Goal: Entertainment & Leisure: Consume media (video, audio)

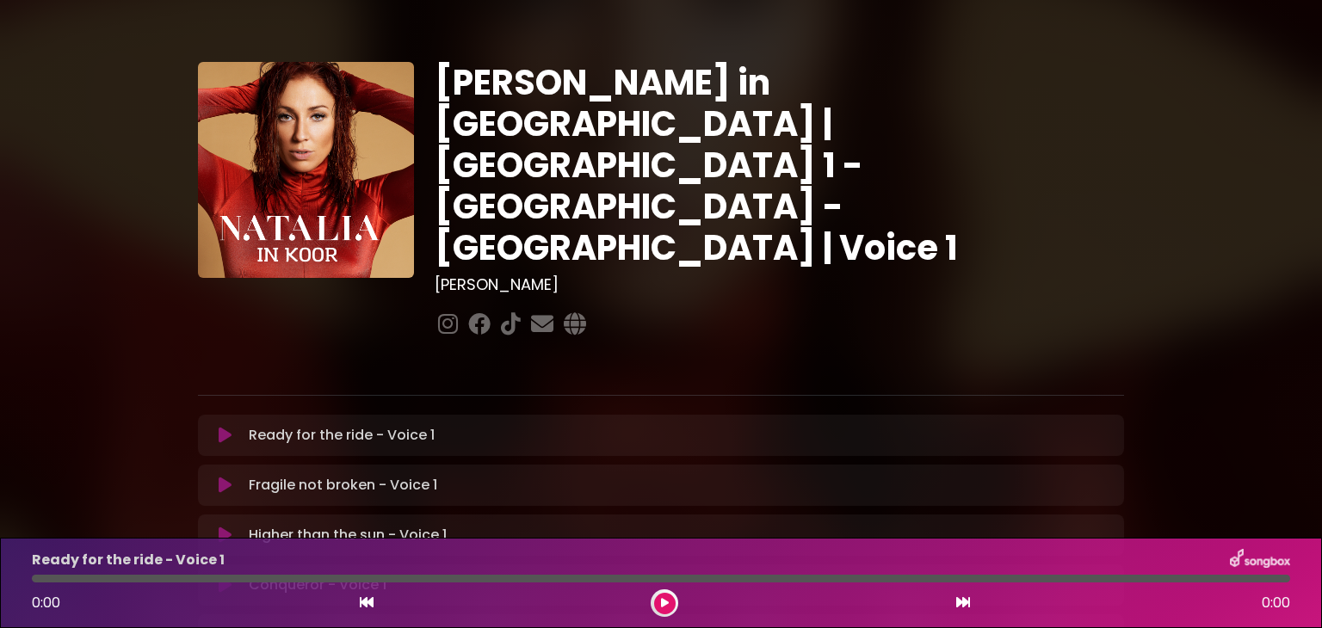
drag, startPoint x: 148, startPoint y: 462, endPoint x: 85, endPoint y: 529, distance: 91.9
drag, startPoint x: 85, startPoint y: 529, endPoint x: 621, endPoint y: 250, distance: 603.6
click at [621, 250] on div "[PERSON_NAME] in [GEOGRAPHIC_DATA] | [GEOGRAPHIC_DATA] 1 - [GEOGRAPHIC_DATA] - …" at bounding box center [779, 202] width 710 height 280
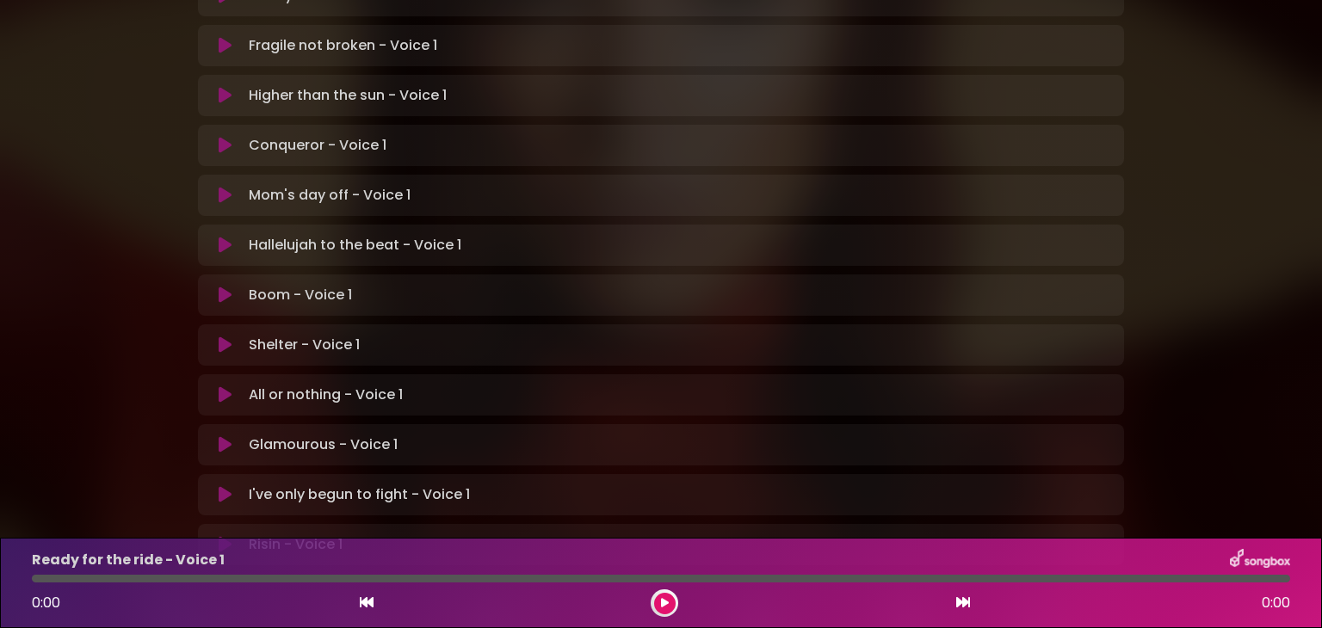
scroll to position [513, 0]
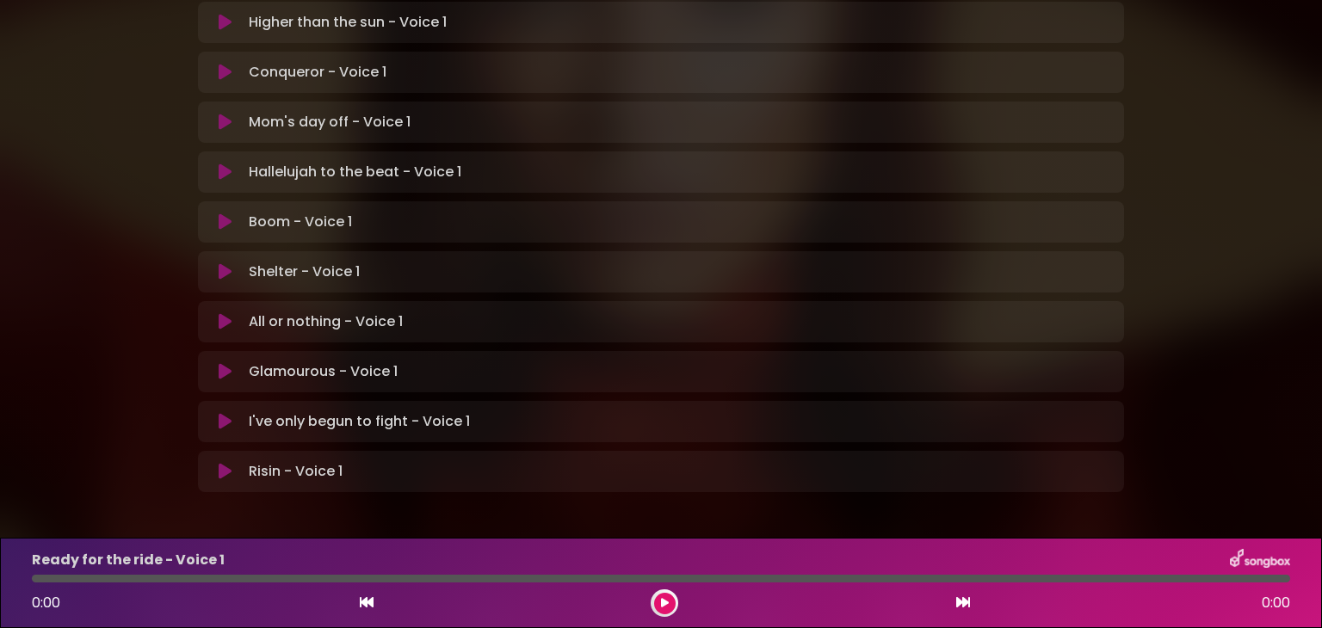
click at [351, 162] on p "Hallelujah to the beat - Voice 1 Loading Track..." at bounding box center [355, 172] width 213 height 21
click at [226, 164] on icon at bounding box center [225, 172] width 13 height 17
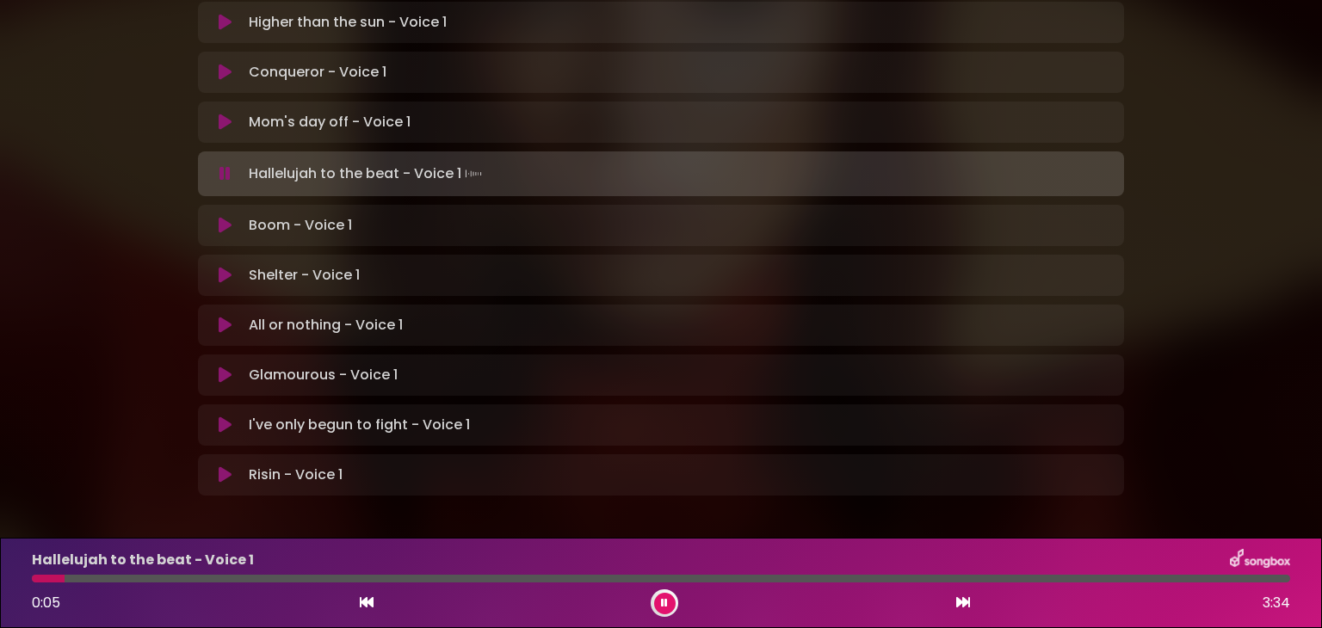
click at [1190, 56] on div "[PERSON_NAME] in [GEOGRAPHIC_DATA] | [GEOGRAPHIC_DATA] 1 - [GEOGRAPHIC_DATA] - …" at bounding box center [661, 16] width 1136 height 1017
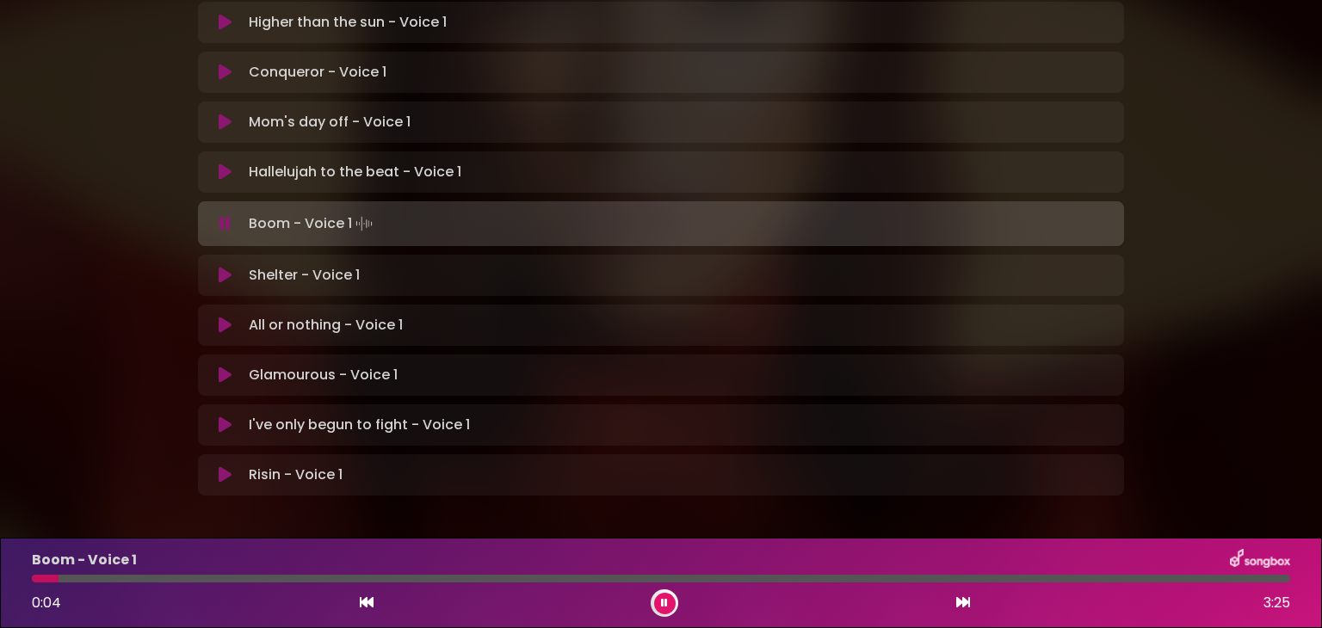
click at [666, 602] on icon at bounding box center [664, 603] width 7 height 10
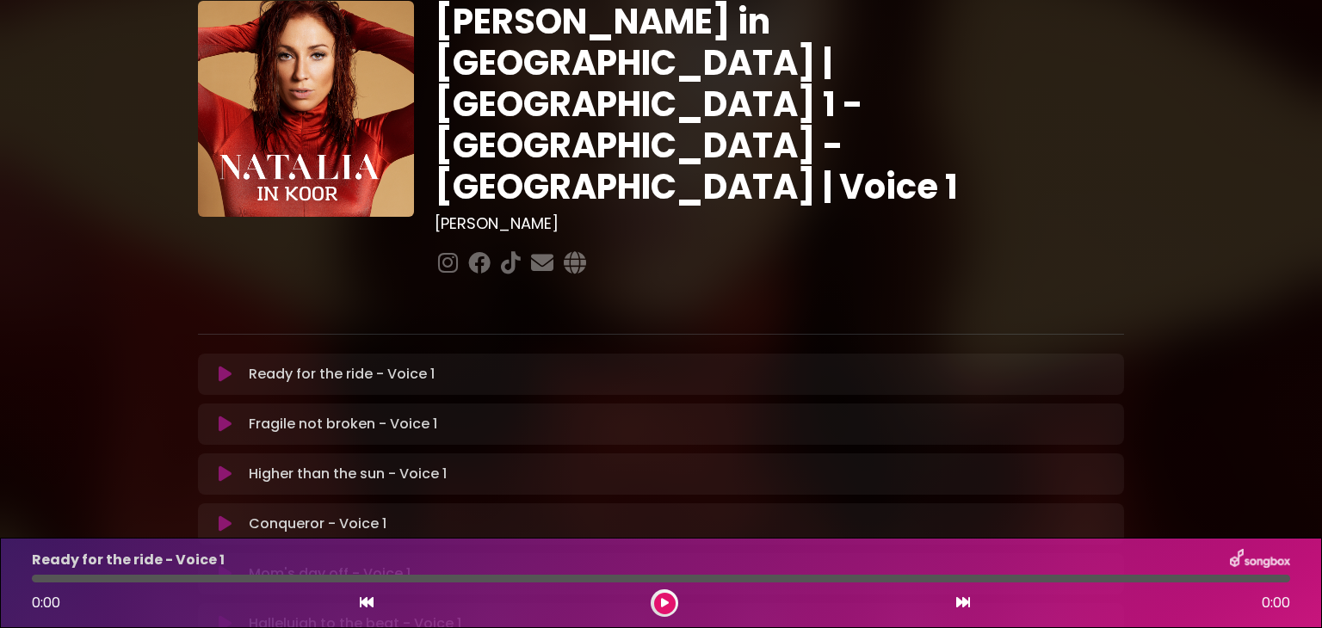
scroll to position [344, 0]
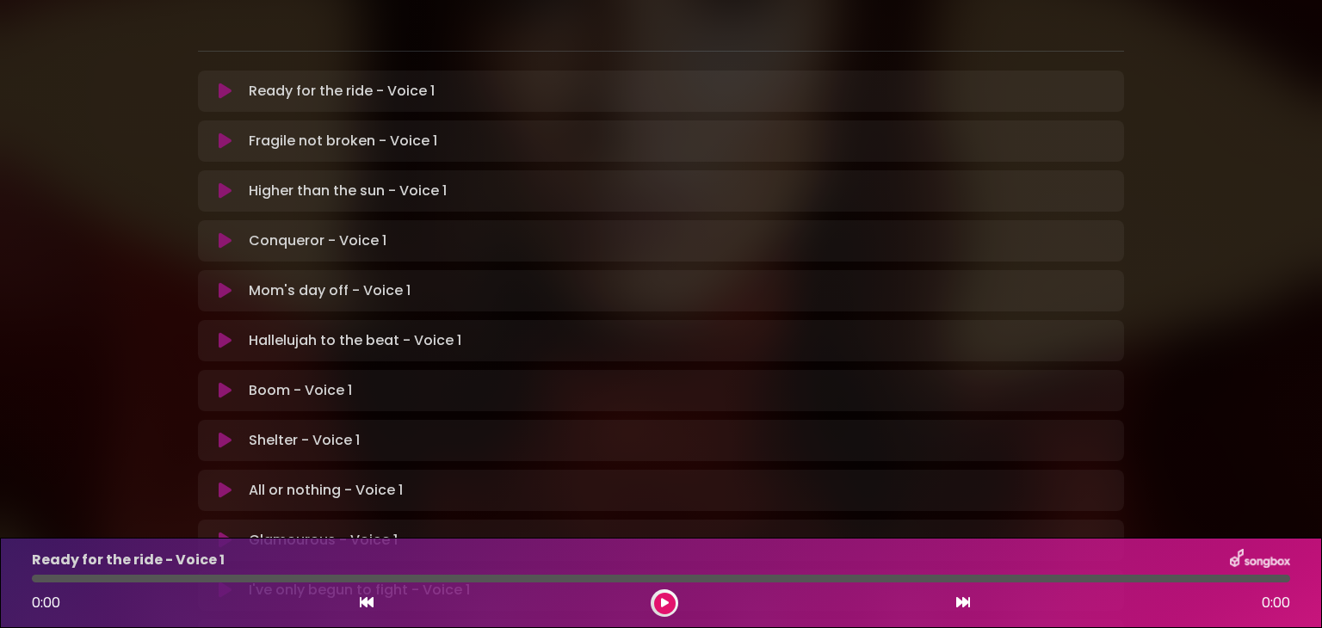
click at [230, 332] on icon at bounding box center [225, 340] width 13 height 17
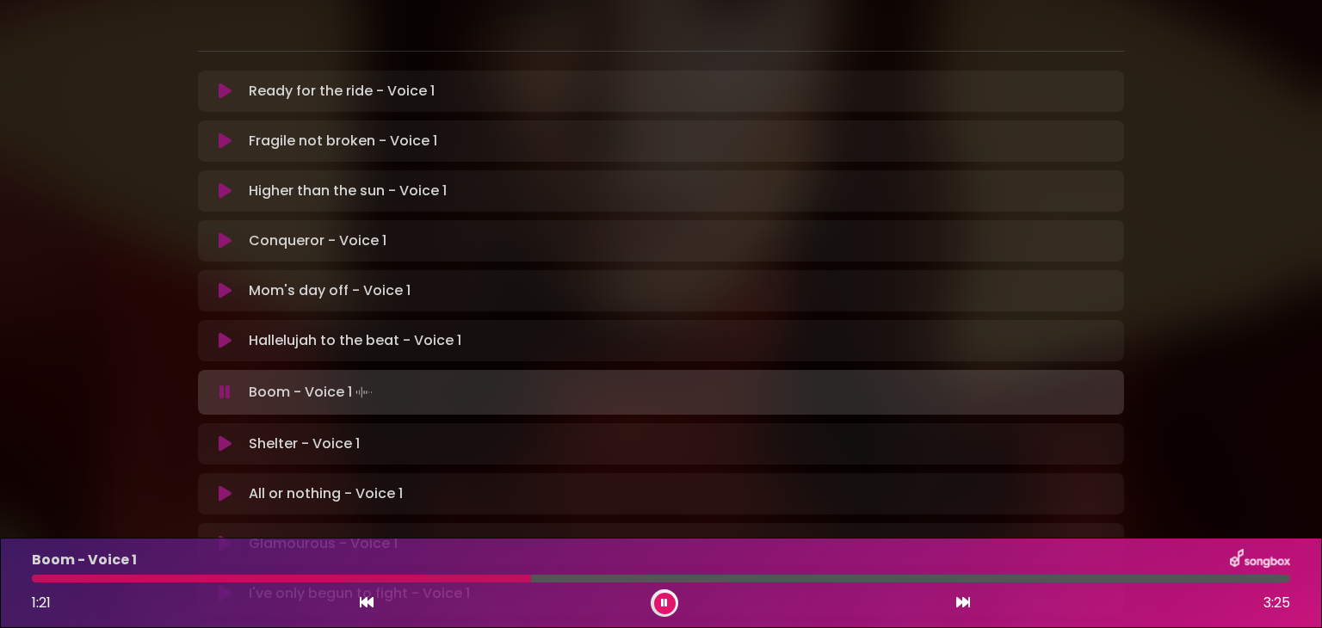
click at [664, 602] on icon at bounding box center [664, 603] width 7 height 10
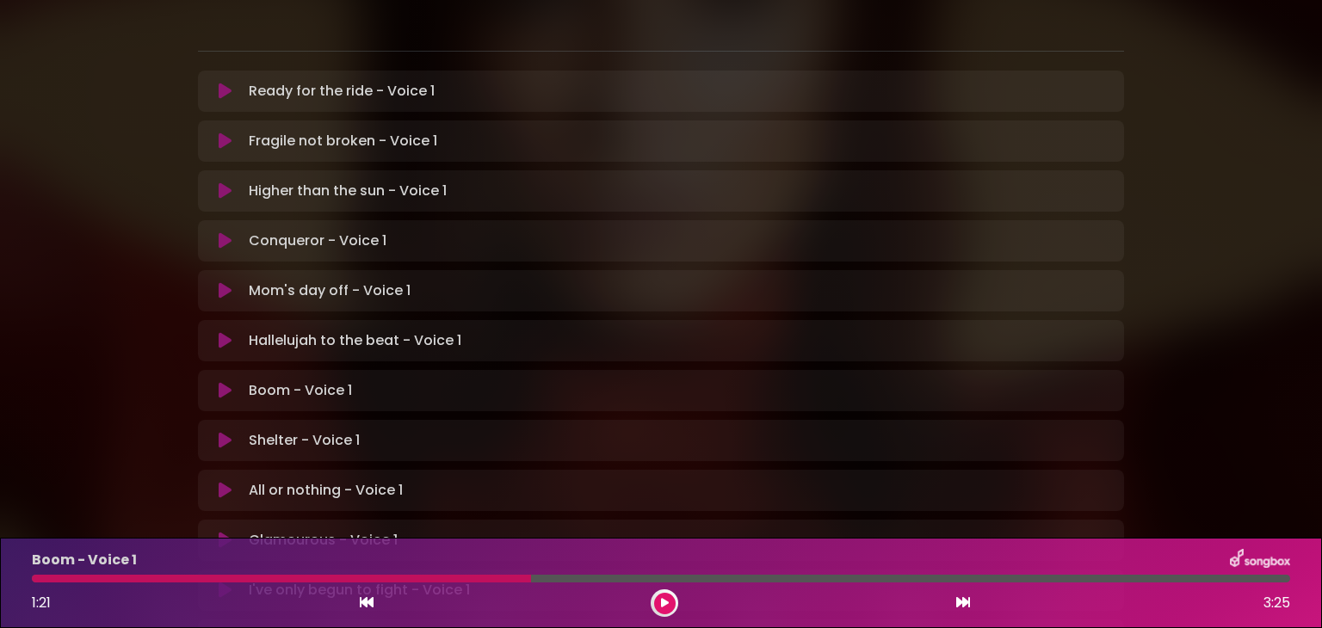
click at [222, 332] on icon at bounding box center [225, 340] width 13 height 17
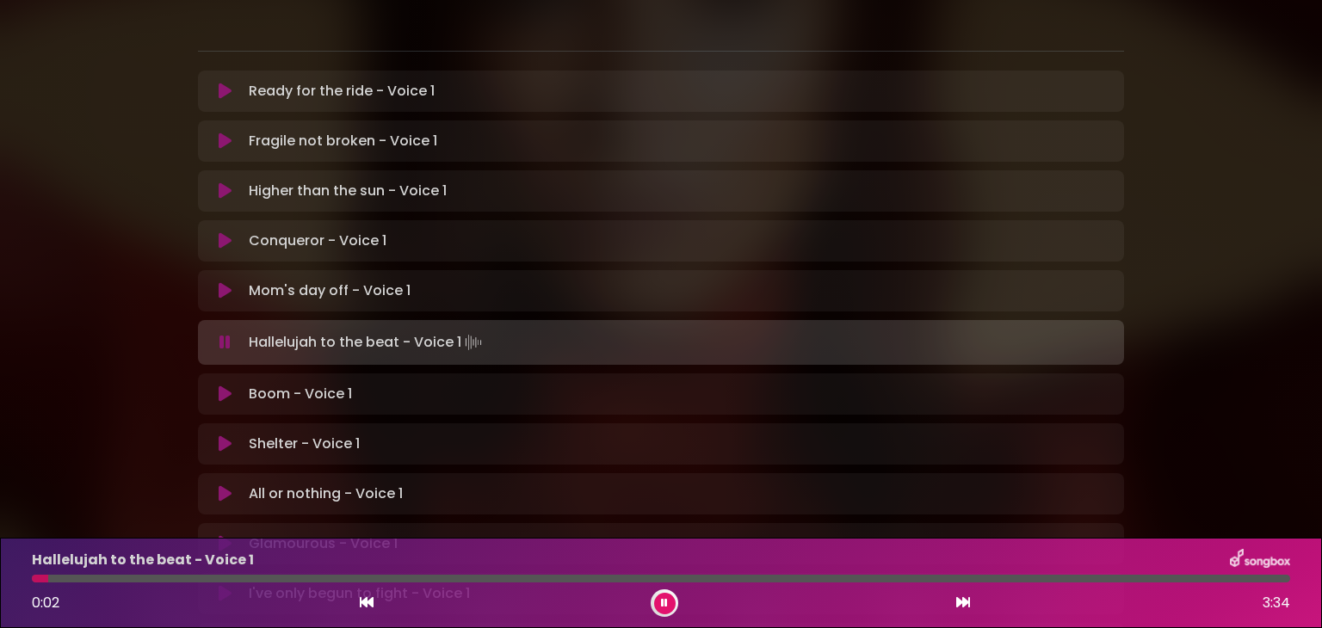
click at [417, 578] on div at bounding box center [661, 579] width 1258 height 8
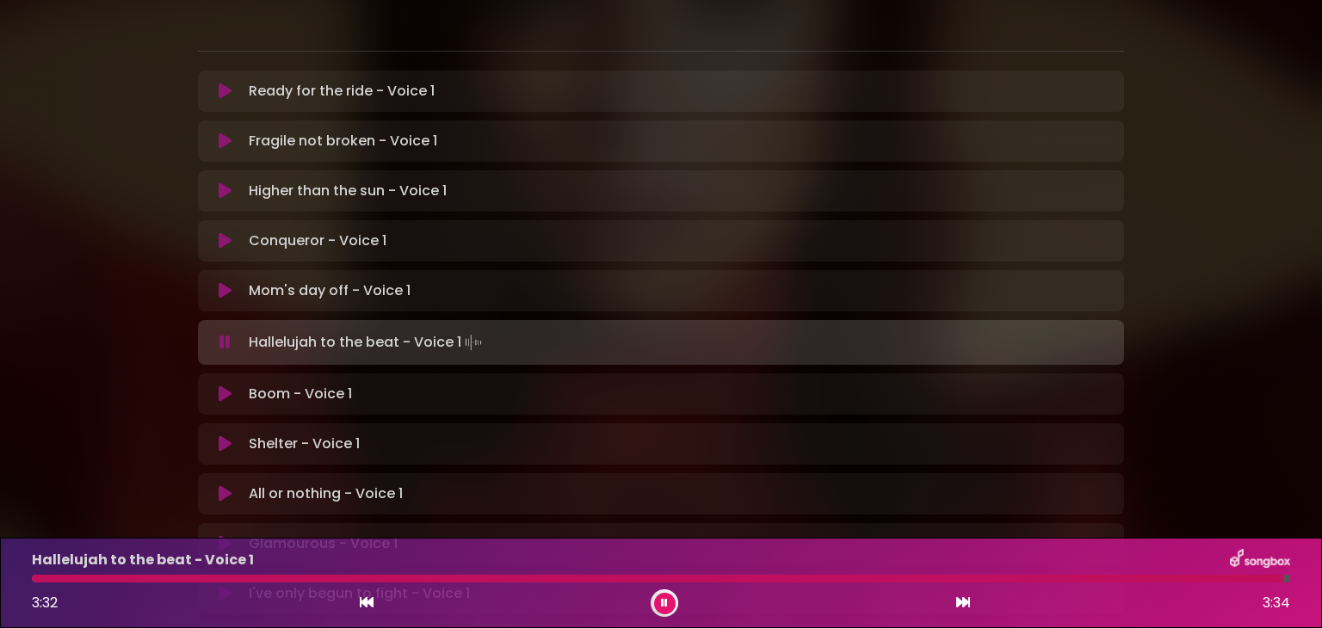
click at [664, 602] on icon at bounding box center [664, 603] width 7 height 10
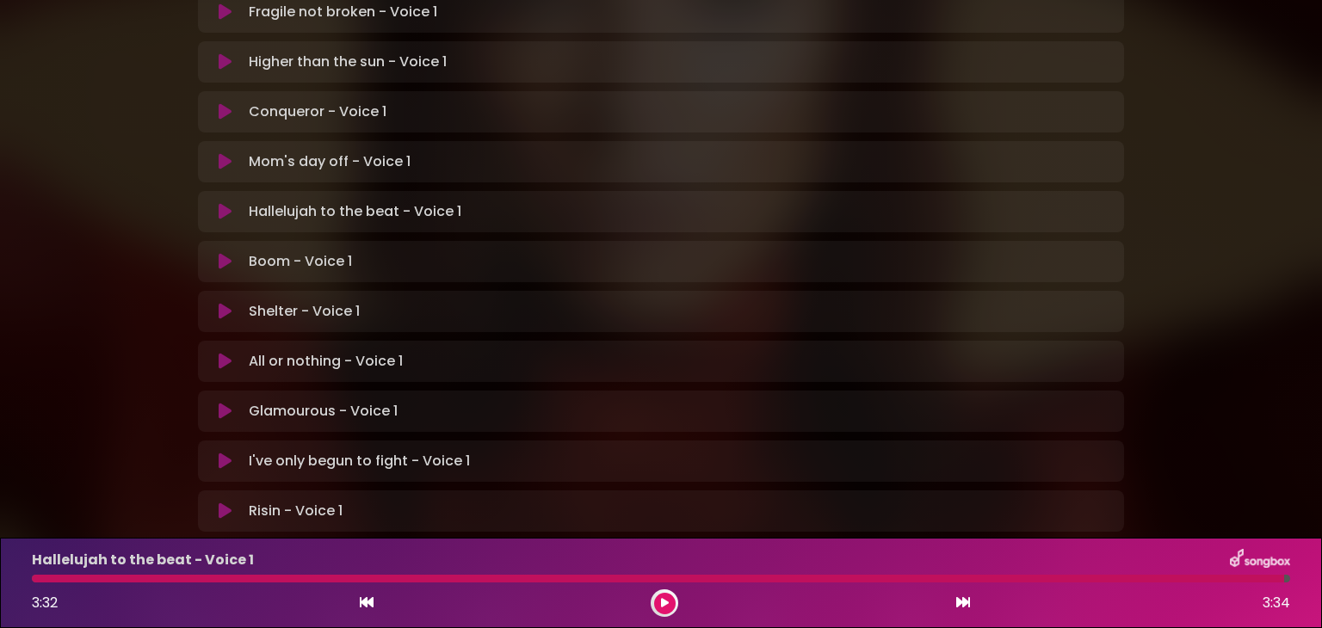
scroll to position [513, 0]
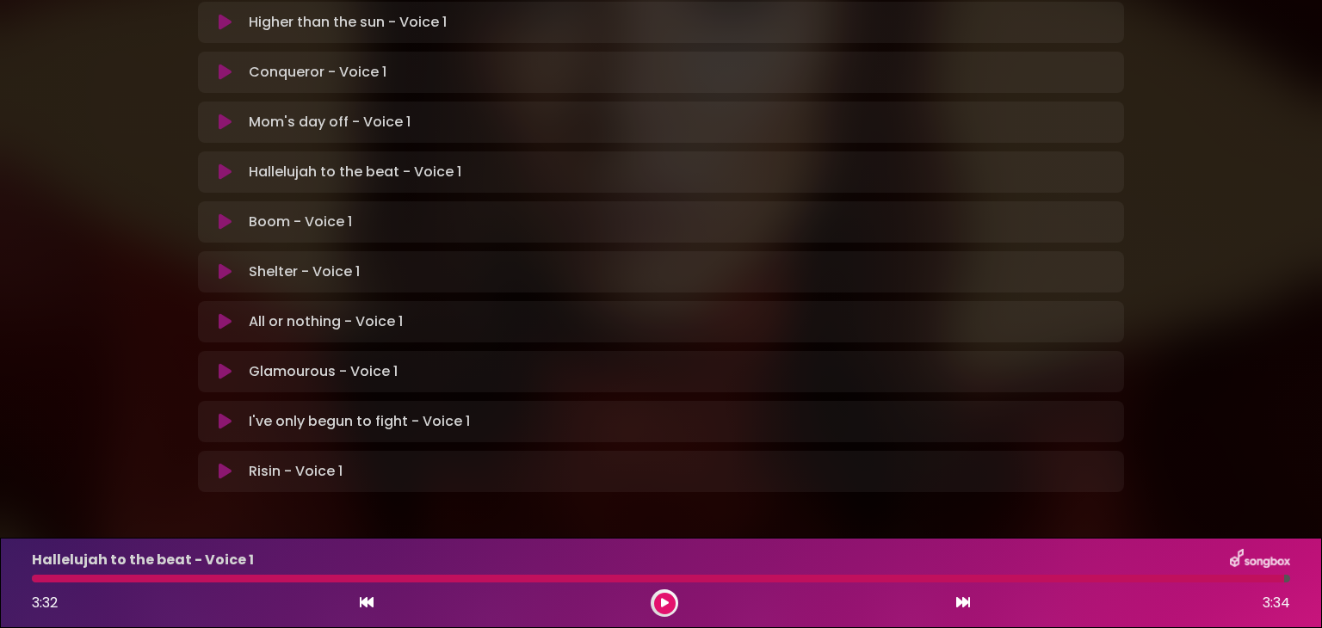
click at [227, 413] on icon at bounding box center [225, 421] width 13 height 17
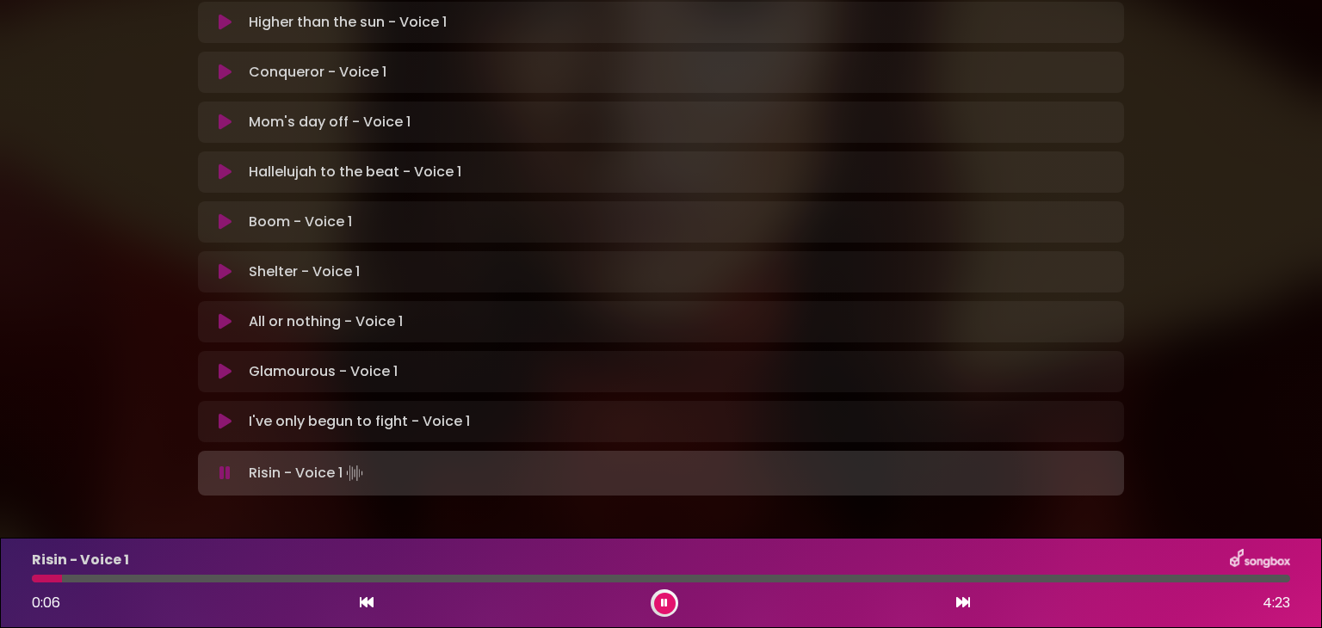
click at [663, 600] on icon at bounding box center [664, 603] width 7 height 10
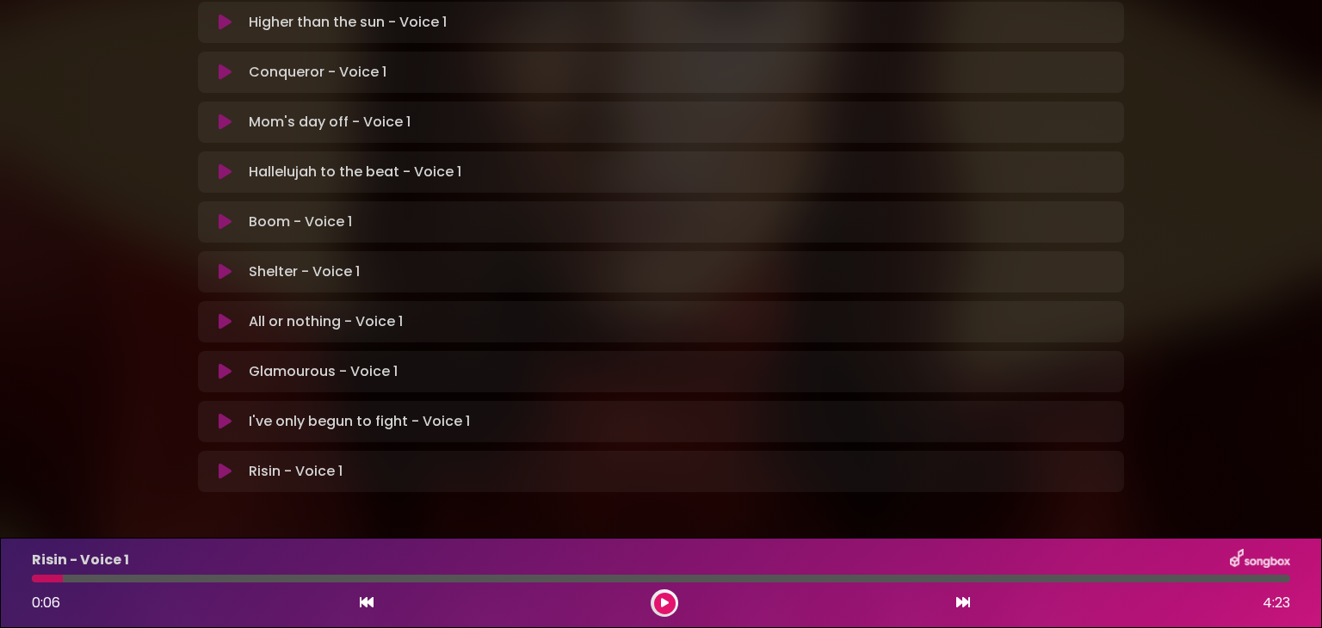
click at [219, 363] on icon at bounding box center [225, 371] width 13 height 17
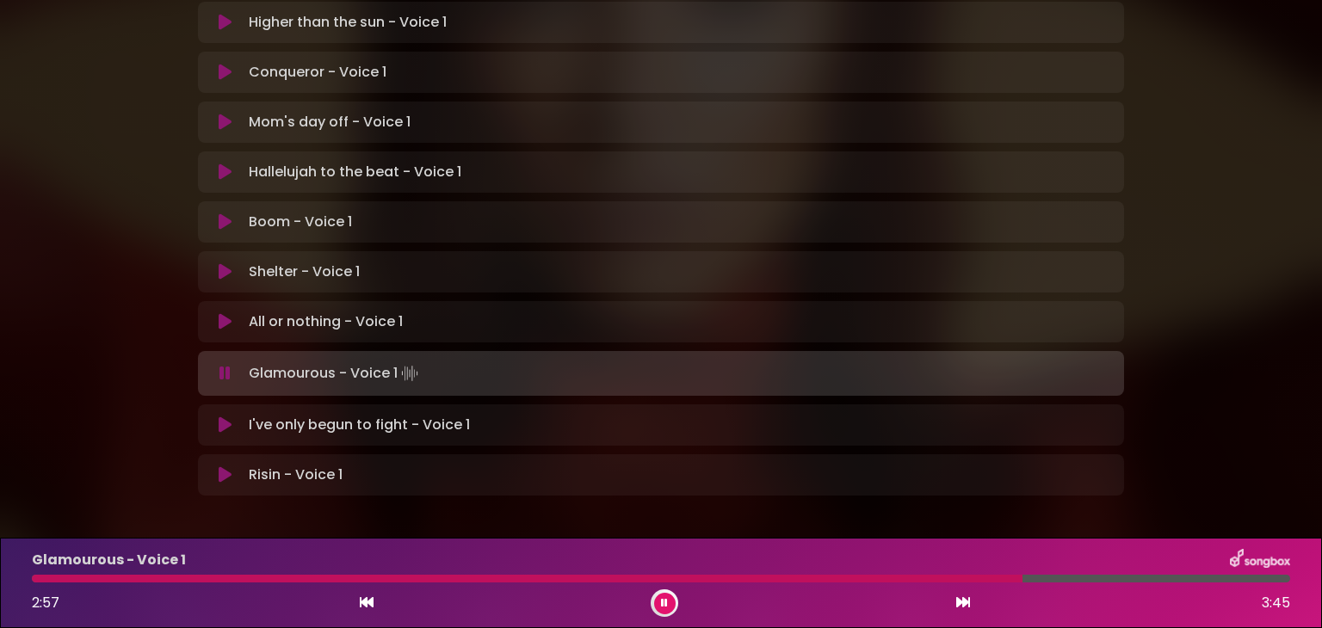
click at [664, 598] on icon at bounding box center [664, 603] width 7 height 10
